Goal: Task Accomplishment & Management: Manage account settings

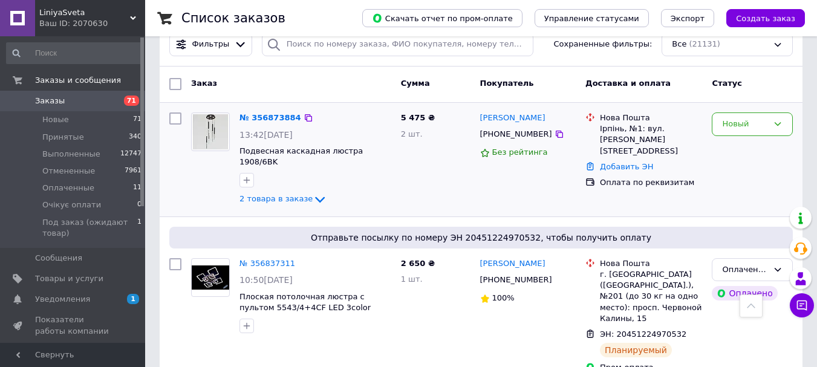
scroll to position [121, 0]
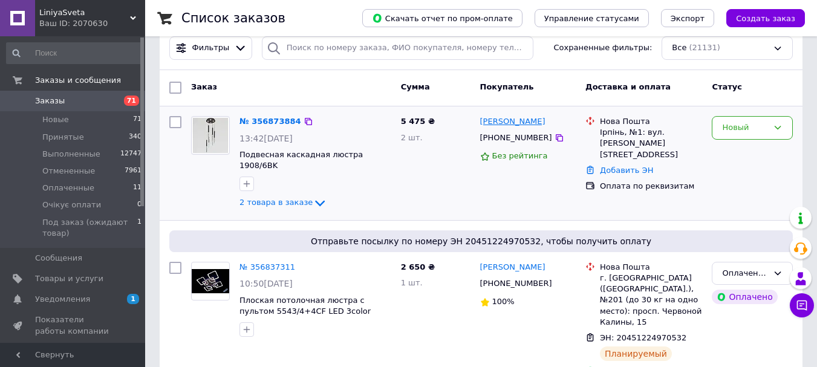
click at [489, 125] on link "[PERSON_NAME]" at bounding box center [512, 121] width 65 height 11
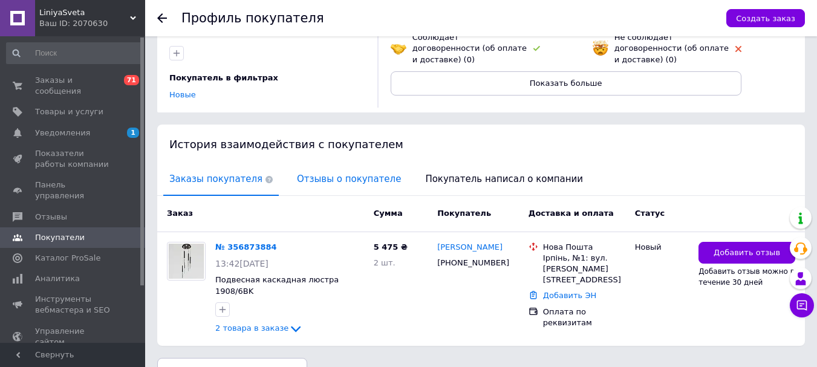
click at [330, 169] on span "Отзывы о покупателе" at bounding box center [349, 179] width 116 height 31
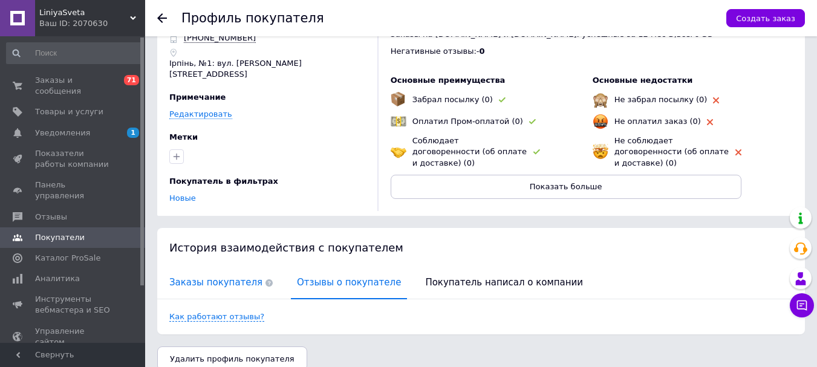
click at [232, 277] on span "Заказы покупателя" at bounding box center [220, 282] width 115 height 31
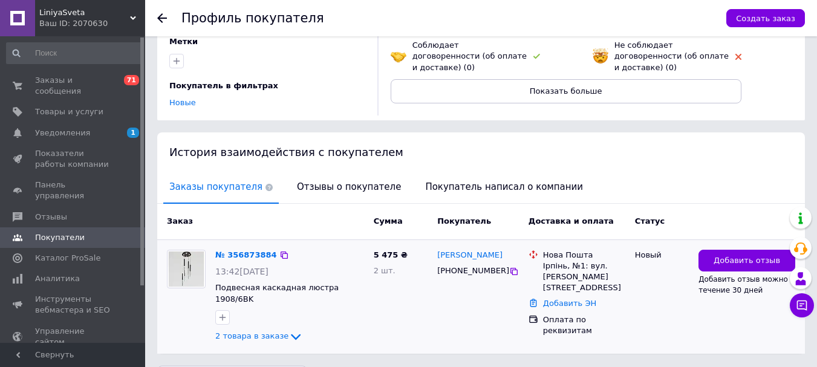
scroll to position [155, 0]
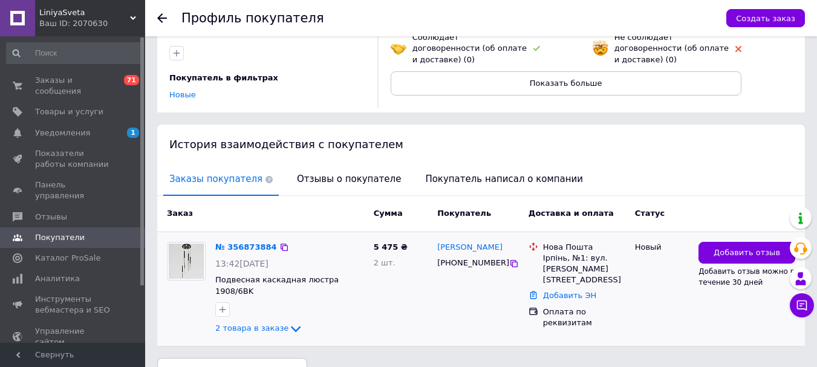
click at [258, 241] on div "№ 356873884" at bounding box center [246, 248] width 64 height 14
click at [261, 242] on link "№ 356873884" at bounding box center [246, 246] width 62 height 9
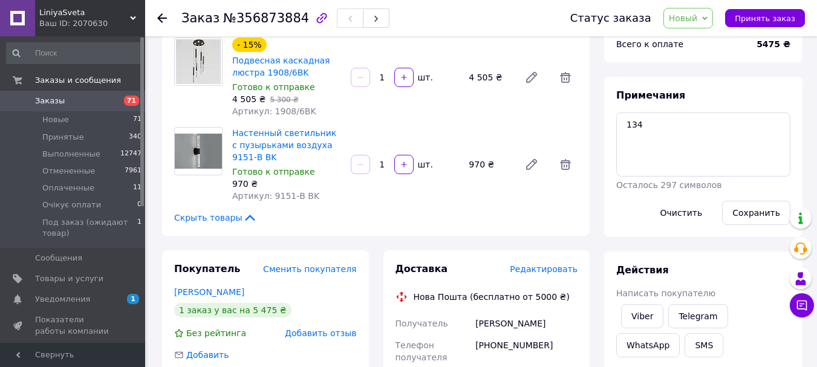
scroll to position [121, 0]
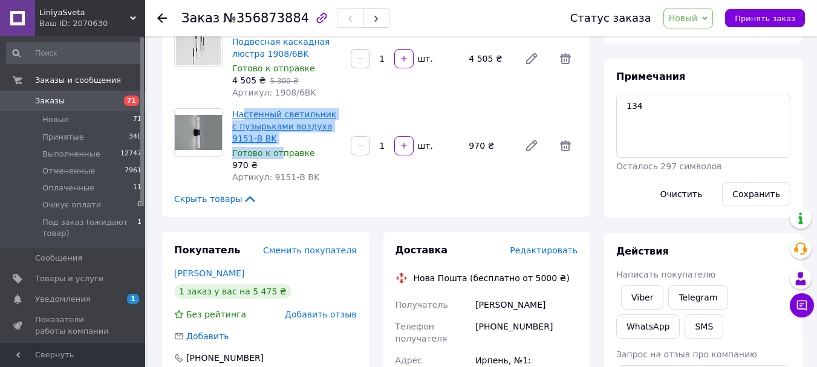
drag, startPoint x: 278, startPoint y: 145, endPoint x: 242, endPoint y: 120, distance: 43.8
click at [242, 120] on div "Настенный светильник с пузырьками воздуха 9151-B BK Готово к отправке 970 ₴ Арт…" at bounding box center [286, 146] width 118 height 80
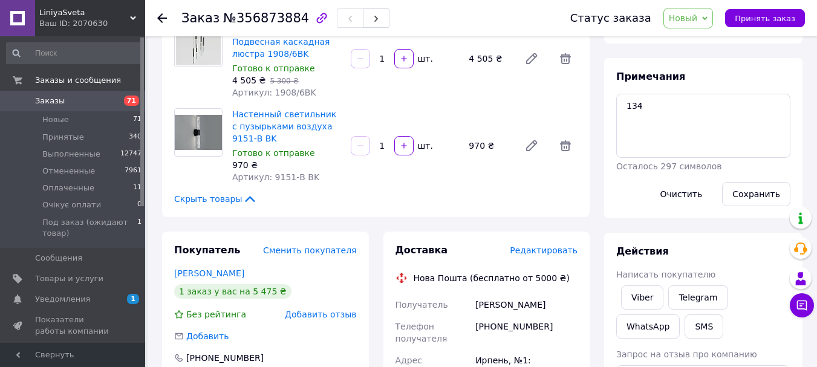
click at [332, 160] on div "970 ₴" at bounding box center [286, 165] width 109 height 12
drag, startPoint x: 302, startPoint y: 143, endPoint x: 233, endPoint y: 115, distance: 73.8
click at [233, 115] on span "Настенный светильник с пузырьками воздуха 9151-B BK" at bounding box center [286, 126] width 109 height 36
click at [278, 134] on span "Настенный светильник с пузырьками воздуха 9151-B BK" at bounding box center [286, 126] width 109 height 36
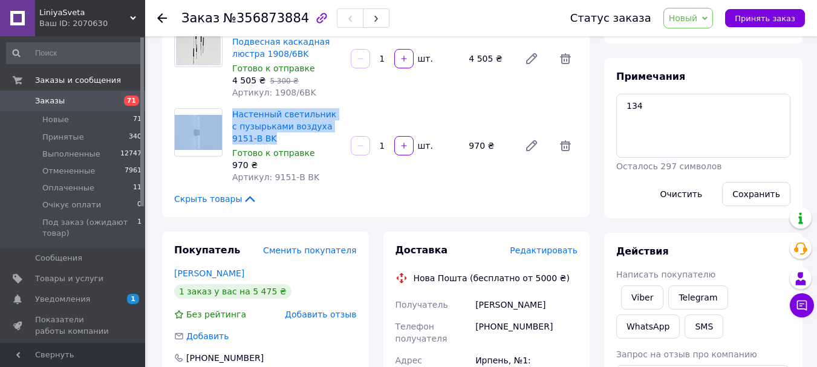
drag, startPoint x: 261, startPoint y: 140, endPoint x: 217, endPoint y: 123, distance: 46.7
click at [217, 123] on div "Настенный светильник с пузырьками воздуха 9151-B BK Готово к отправке 970 ₴ Арт…" at bounding box center [375, 145] width 413 height 75
click at [213, 133] on img at bounding box center [198, 133] width 47 height 36
click at [243, 130] on link "Настенный светильник с пузырьками воздуха 9151-B BK" at bounding box center [284, 126] width 104 height 34
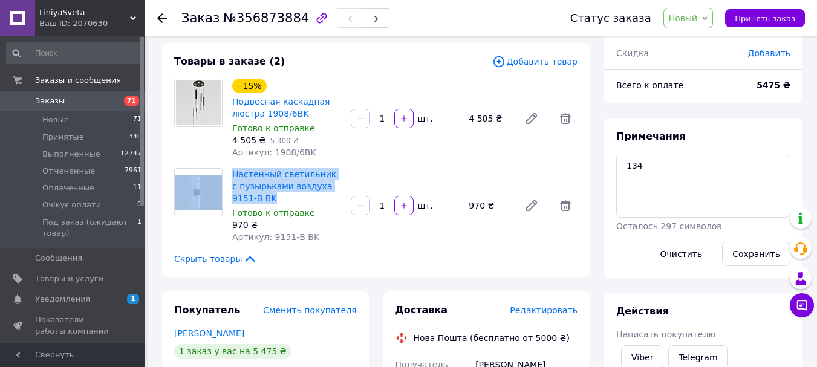
scroll to position [242, 0]
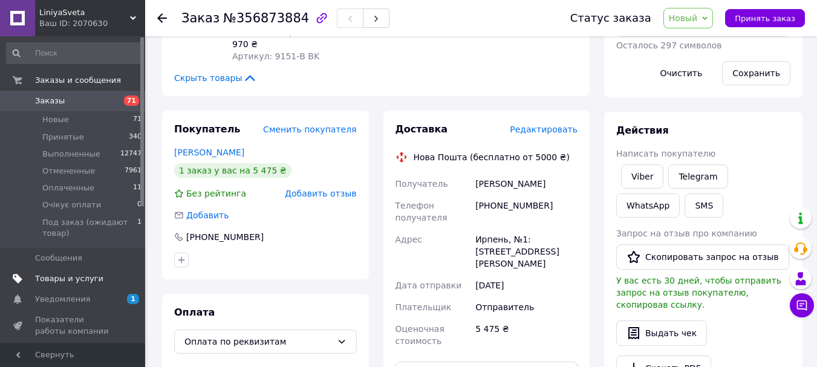
click at [90, 279] on span "Товары и услуги" at bounding box center [69, 278] width 68 height 11
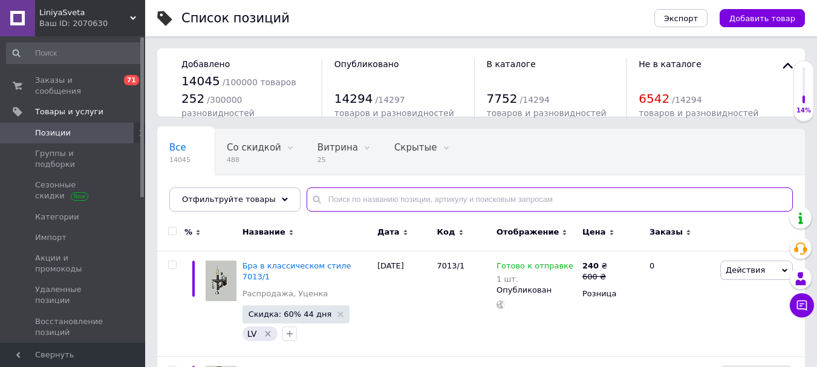
click at [366, 206] on input "text" at bounding box center [550, 199] width 486 height 24
paste input "[URL][DOMAIN_NAME]"
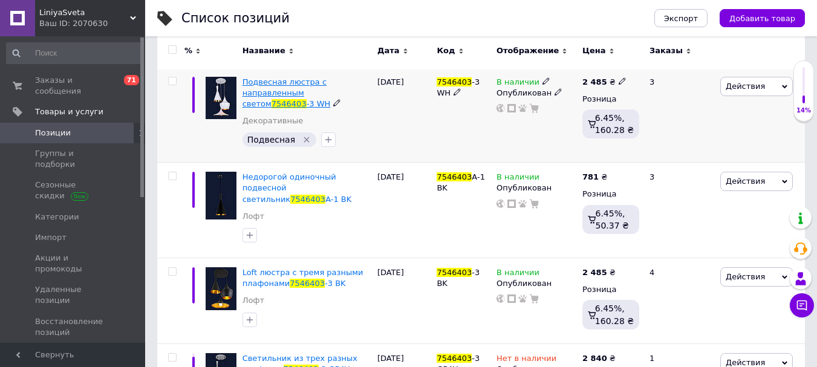
scroll to position [242, 0]
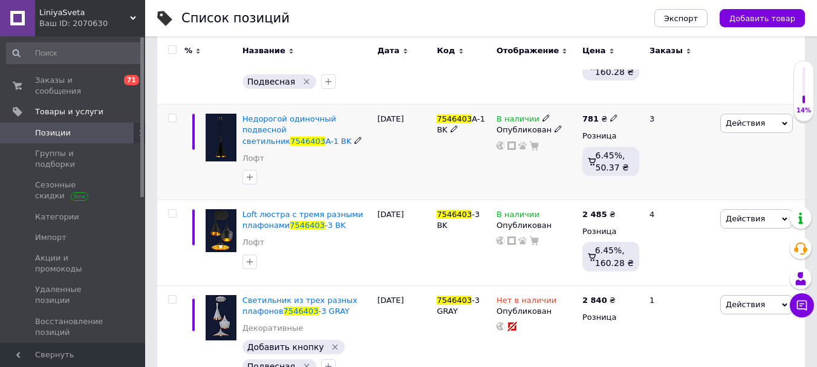
type input "7546403"
click at [519, 118] on span "В наличии" at bounding box center [517, 120] width 43 height 13
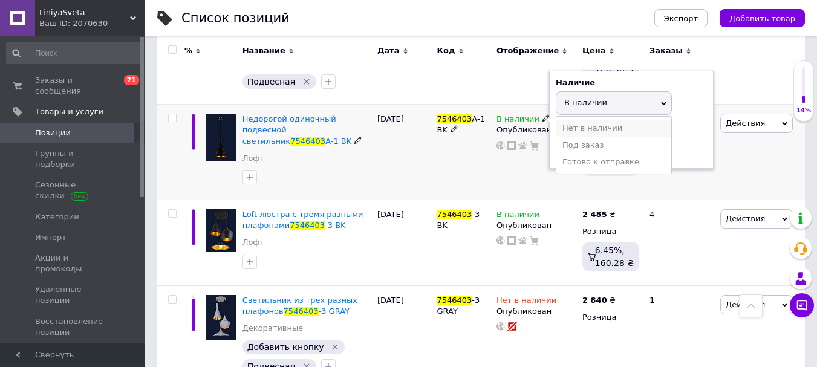
click at [576, 132] on li "Нет в наличии" at bounding box center [613, 128] width 115 height 17
click at [471, 170] on div "7546403 A-1 BK" at bounding box center [463, 153] width 60 height 96
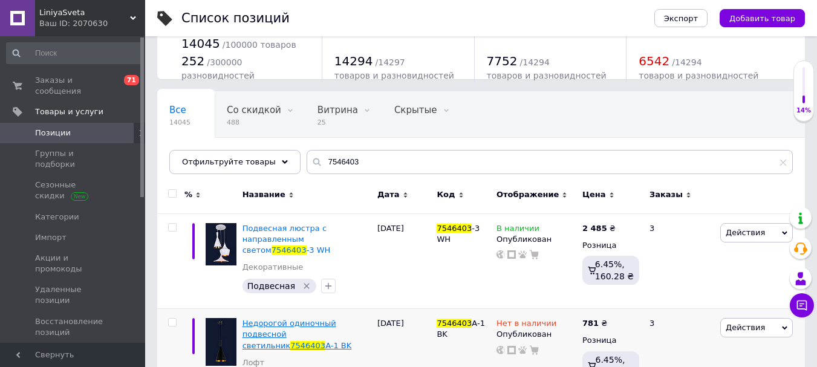
scroll to position [36, 0]
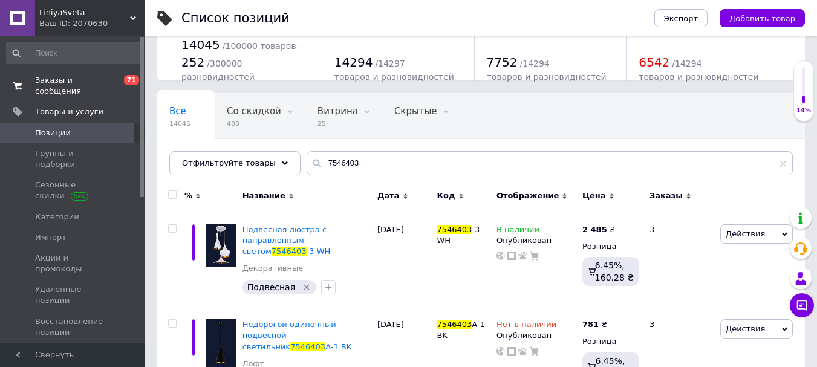
click at [65, 79] on span "Заказы и сообщения" at bounding box center [73, 86] width 77 height 22
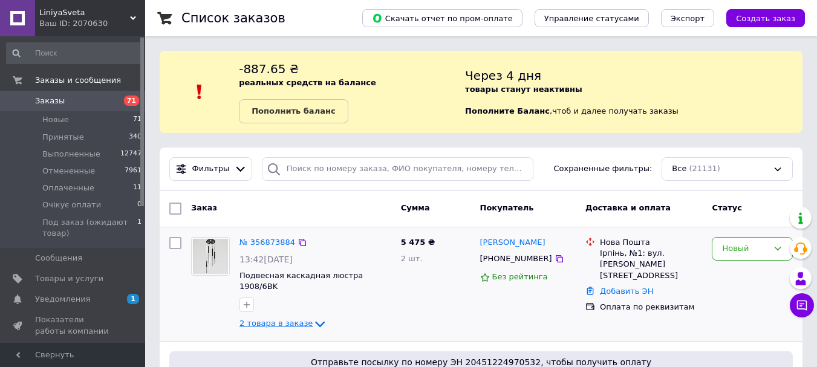
click at [271, 319] on span "2 товара в заказе" at bounding box center [275, 323] width 73 height 9
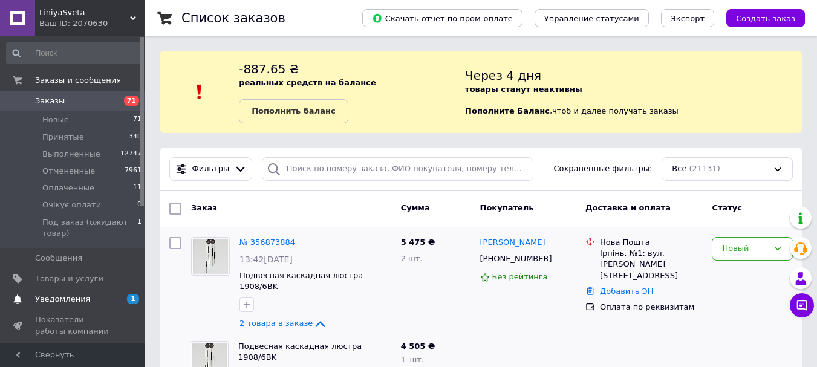
click at [54, 297] on span "Уведомления" at bounding box center [62, 299] width 55 height 11
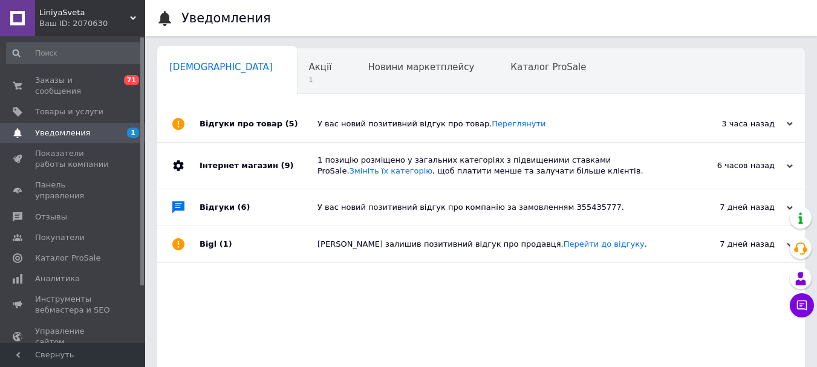
click at [326, 123] on div "У вас новий позитивний відгук про товар. [GEOGRAPHIC_DATA]" at bounding box center [494, 123] width 354 height 11
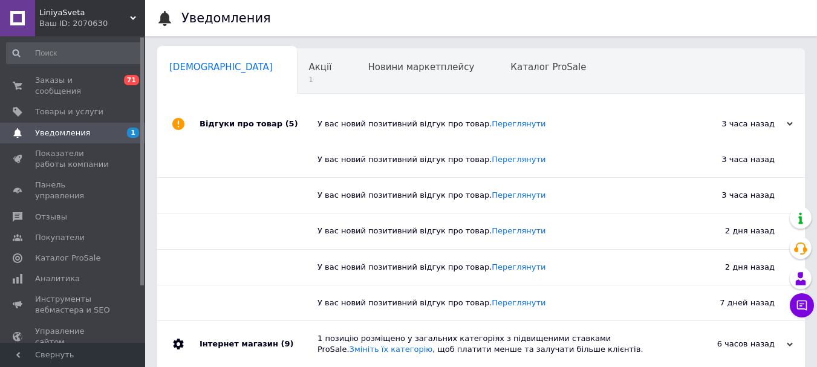
drag, startPoint x: 329, startPoint y: 122, endPoint x: 299, endPoint y: 111, distance: 32.1
click at [327, 122] on div "У вас новий позитивний відгук про товар. [GEOGRAPHIC_DATA]" at bounding box center [494, 123] width 354 height 11
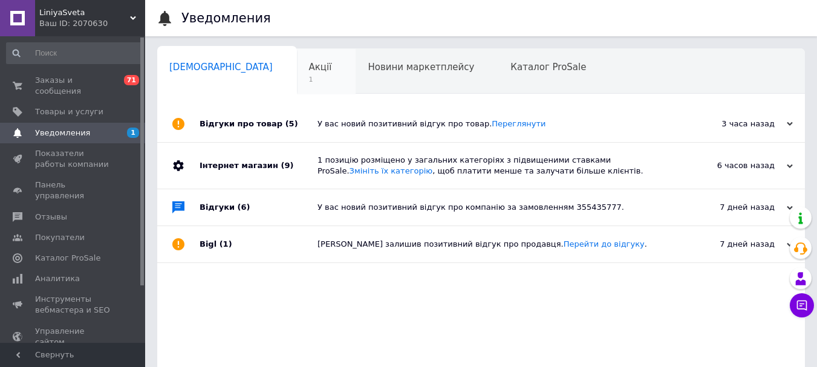
click at [297, 74] on div "Акції 1" at bounding box center [326, 72] width 59 height 46
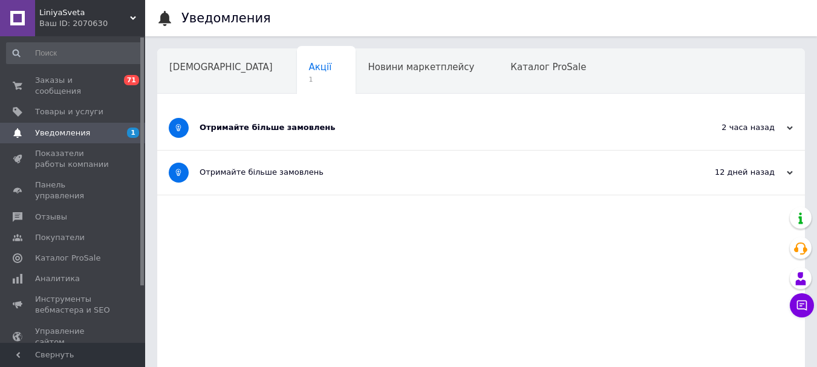
click at [311, 137] on div "Отримайте більше замовлень" at bounding box center [436, 128] width 472 height 44
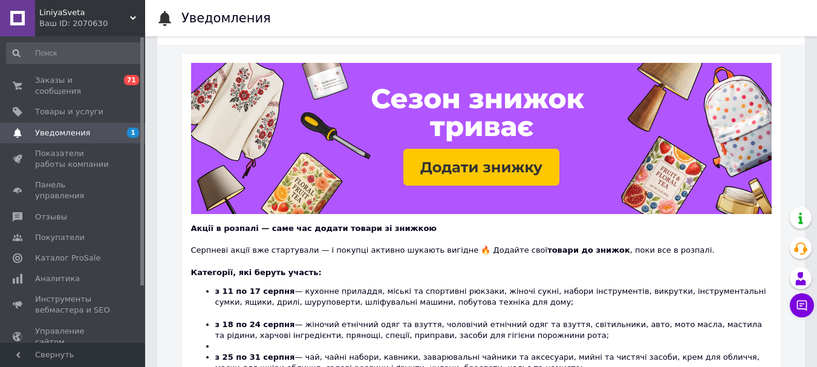
scroll to position [121, 0]
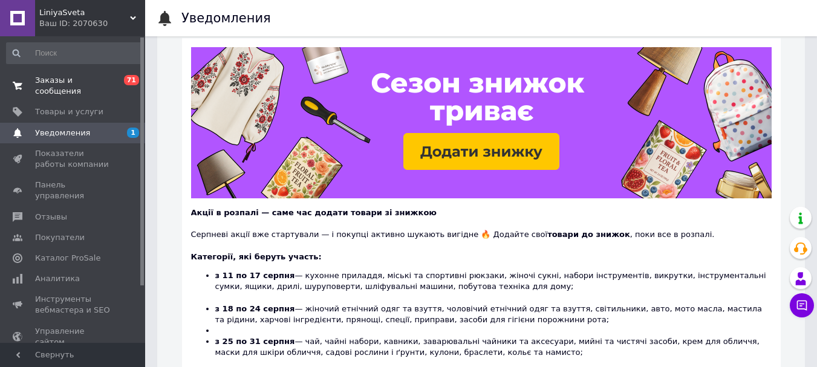
click at [62, 79] on span "Заказы и сообщения" at bounding box center [73, 86] width 77 height 22
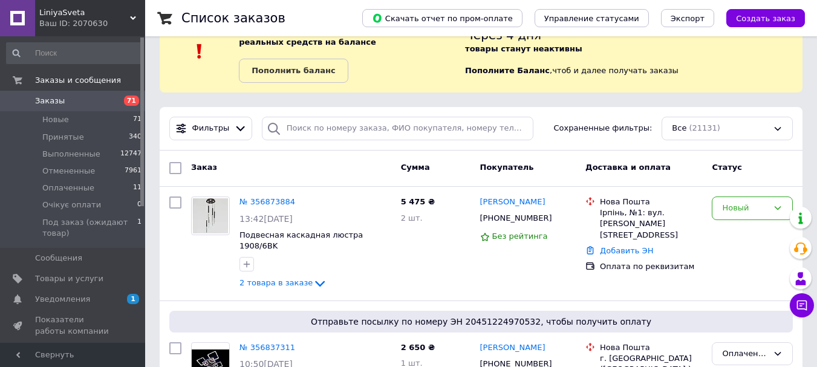
scroll to position [60, 0]
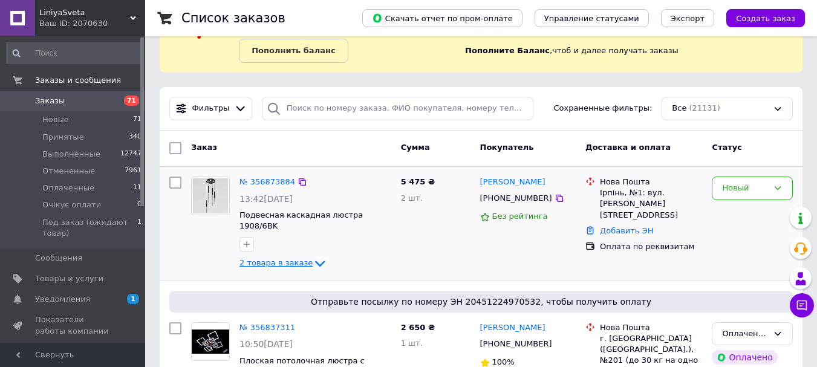
click at [291, 259] on span "2 товара в заказе" at bounding box center [275, 263] width 73 height 9
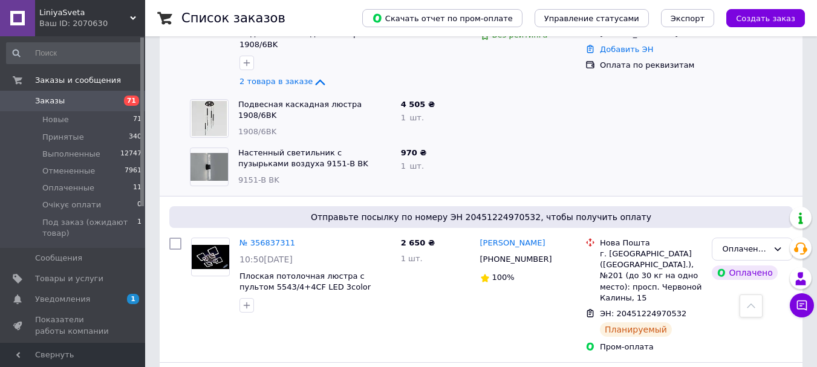
scroll to position [181, 0]
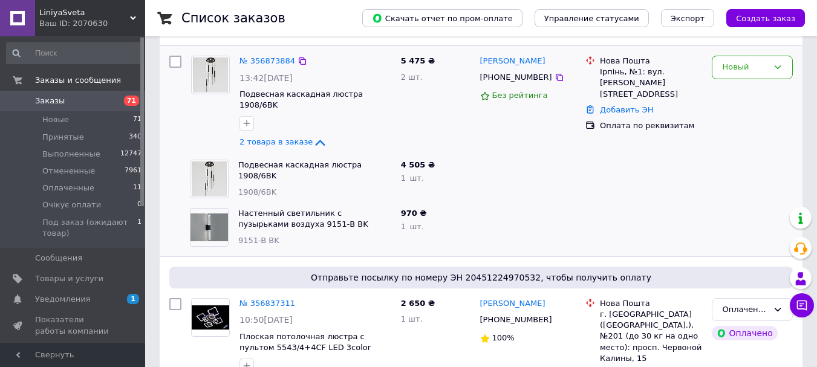
click at [259, 54] on div "№ 356873884" at bounding box center [267, 61] width 58 height 14
click at [267, 57] on link "№ 356873884" at bounding box center [267, 60] width 56 height 9
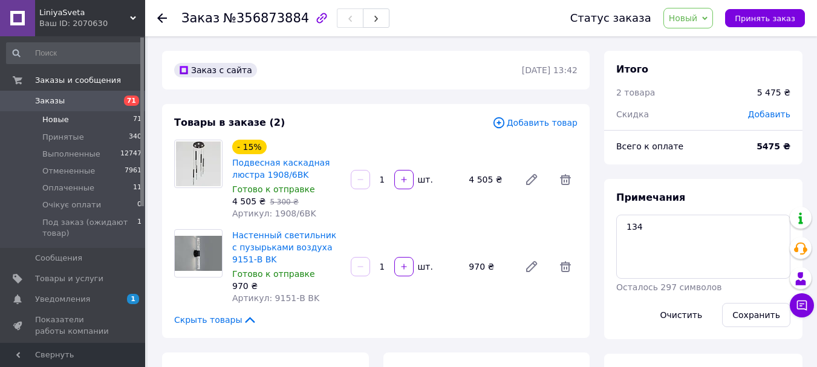
click at [103, 122] on li "Новые 71" at bounding box center [74, 119] width 149 height 17
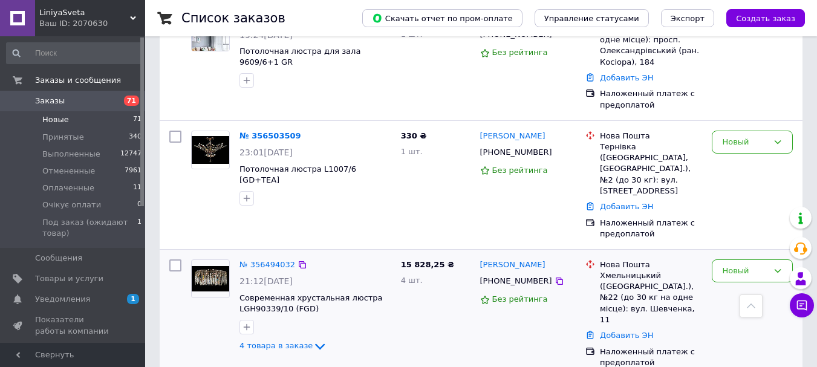
scroll to position [726, 0]
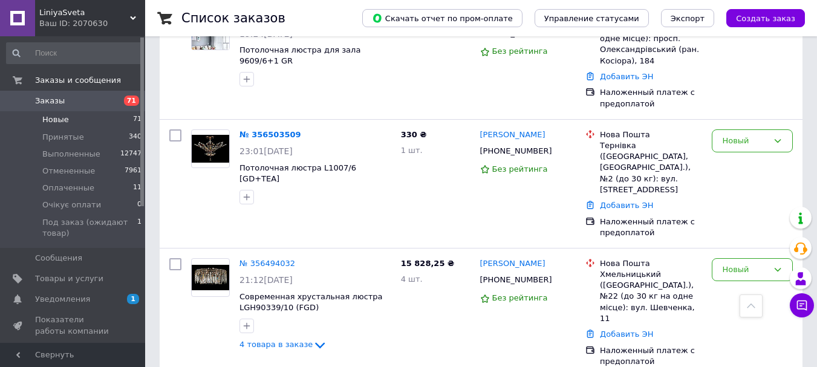
click at [114, 21] on div "Ваш ID: 2070630" at bounding box center [92, 23] width 106 height 11
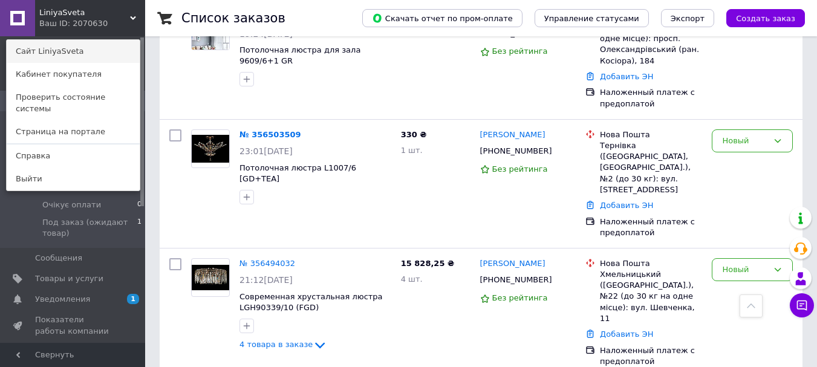
click at [115, 51] on link "Сайт LiniyaSveta" at bounding box center [73, 51] width 133 height 23
